Goal: Information Seeking & Learning: Learn about a topic

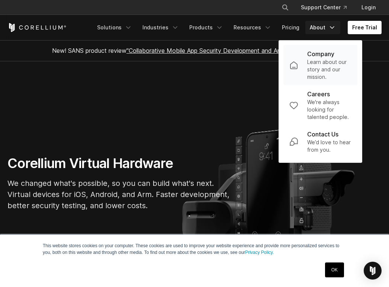
click at [327, 62] on p "Learn about our story and our mission." at bounding box center [330, 69] width 44 height 22
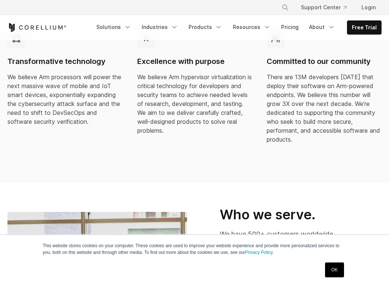
scroll to position [277, 0]
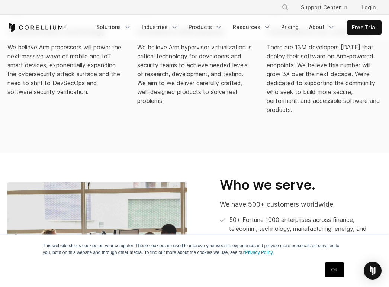
click at [330, 269] on link "OK" at bounding box center [334, 270] width 19 height 15
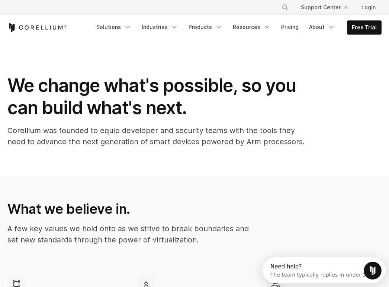
scroll to position [0, 0]
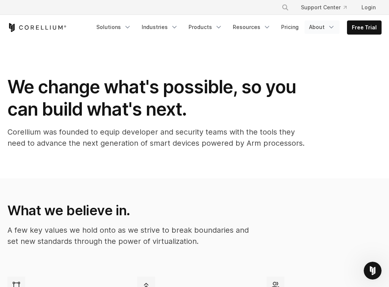
click at [334, 28] on polyline "Navigation Menu" at bounding box center [332, 27] width 4 height 2
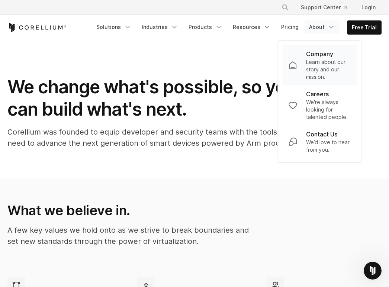
click at [324, 66] on p "Learn about our story and our mission." at bounding box center [328, 69] width 45 height 22
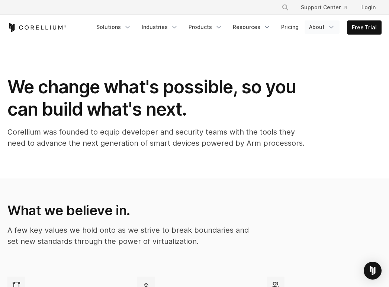
click at [331, 28] on icon "Navigation Menu" at bounding box center [331, 26] width 7 height 7
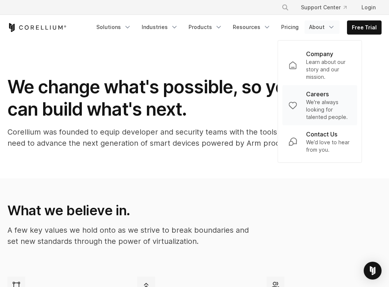
click at [327, 105] on p "We're always looking for talented people." at bounding box center [328, 110] width 45 height 22
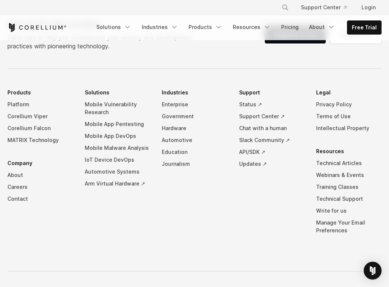
scroll to position [771, 0]
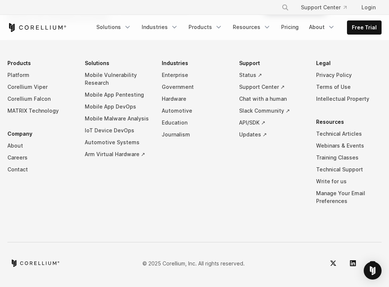
click at [86, 39] on div "Free Trial Solutions" at bounding box center [194, 27] width 375 height 25
